Goal: Information Seeking & Learning: Learn about a topic

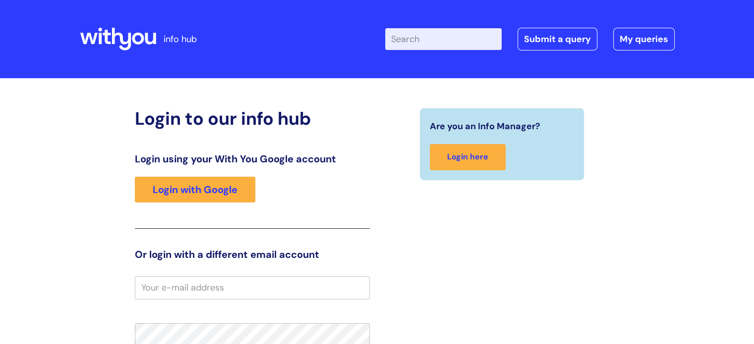
click at [428, 30] on input "Enter your search term here..." at bounding box center [443, 39] width 116 height 22
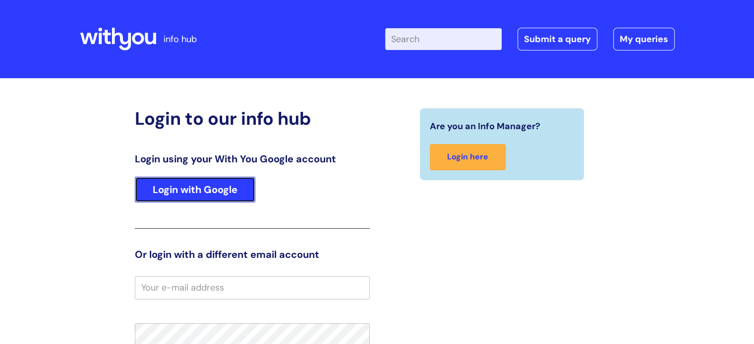
click at [173, 193] on link "Login with Google" at bounding box center [195, 190] width 120 height 26
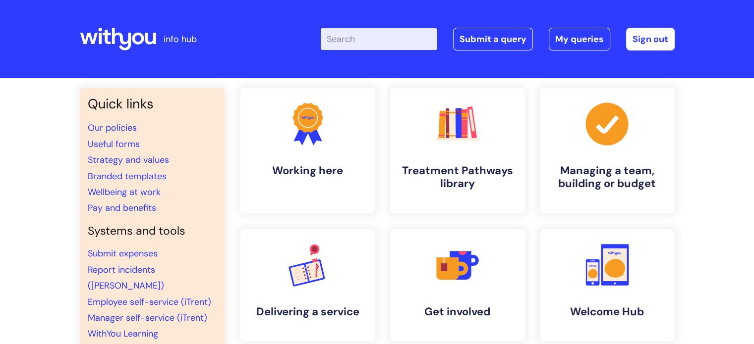
click at [425, 35] on input "Enter your search term here..." at bounding box center [379, 39] width 116 height 22
type input "carers leave"
click button "Search" at bounding box center [0, 0] width 0 height 0
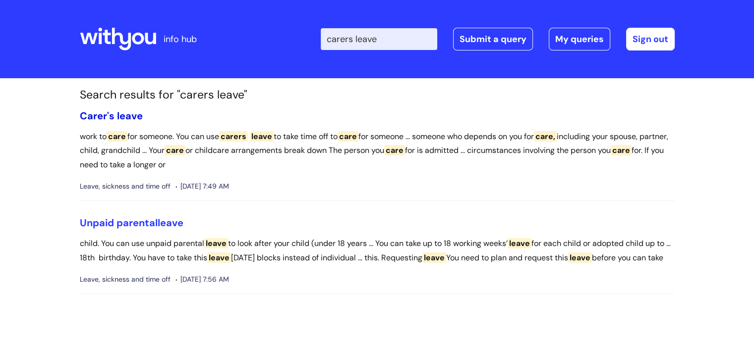
click at [106, 118] on span "Carer's" at bounding box center [97, 115] width 35 height 13
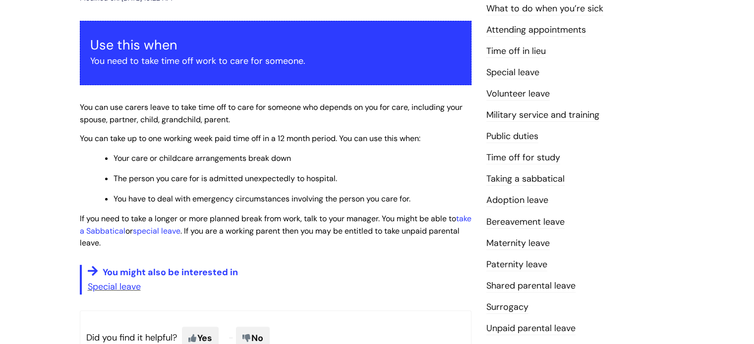
scroll to position [180, 0]
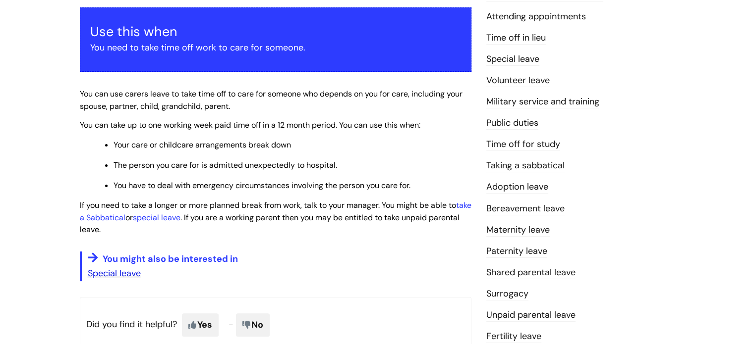
click at [120, 277] on link "Special leave" at bounding box center [114, 274] width 53 height 12
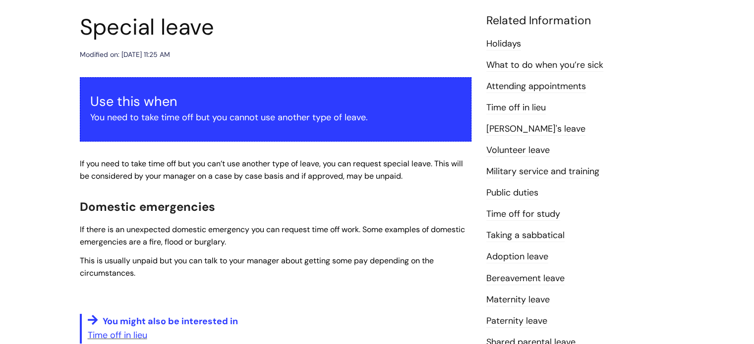
scroll to position [127, 0]
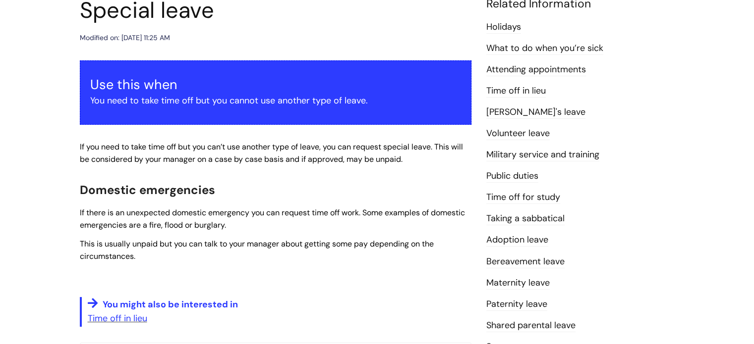
click at [509, 113] on link "[PERSON_NAME]'s leave" at bounding box center [535, 112] width 99 height 13
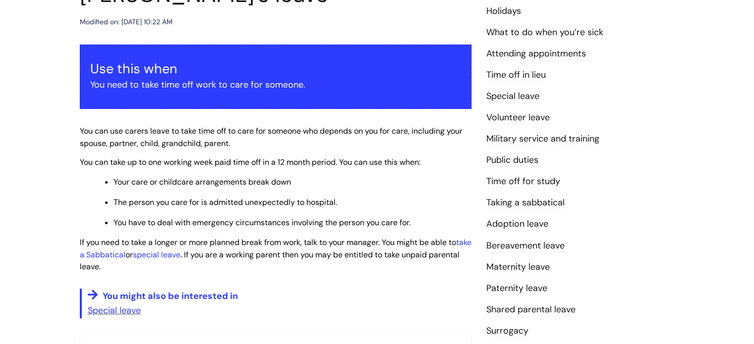
scroll to position [146, 0]
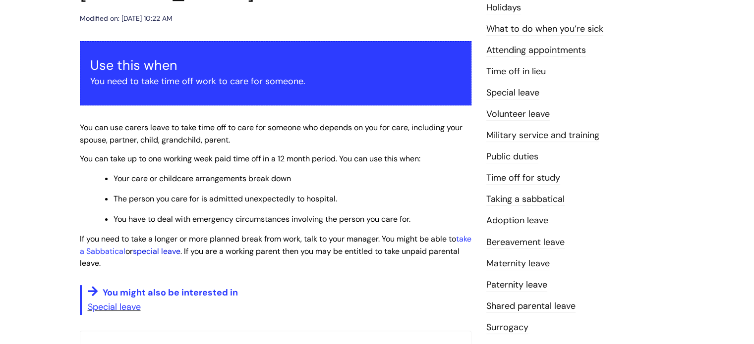
click at [172, 250] on link "special leave" at bounding box center [157, 251] width 48 height 10
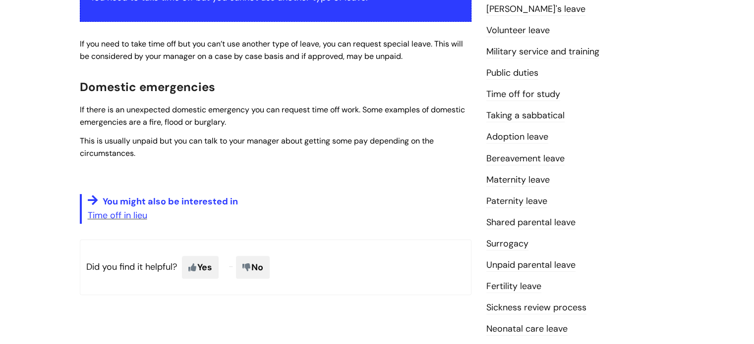
scroll to position [178, 0]
